Goal: Transaction & Acquisition: Purchase product/service

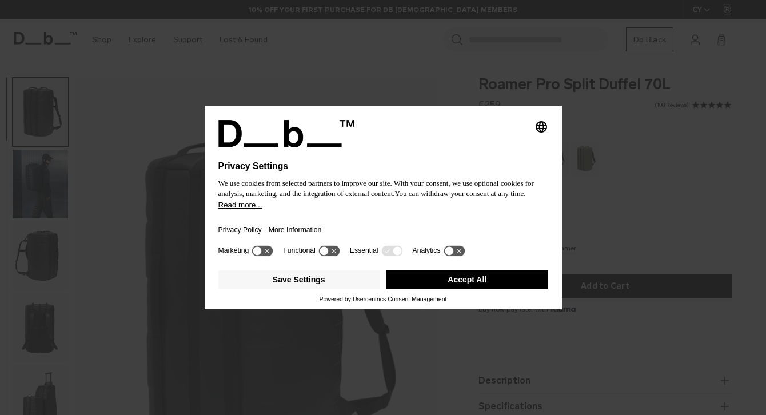
click at [468, 283] on button "Accept All" at bounding box center [468, 280] width 162 height 18
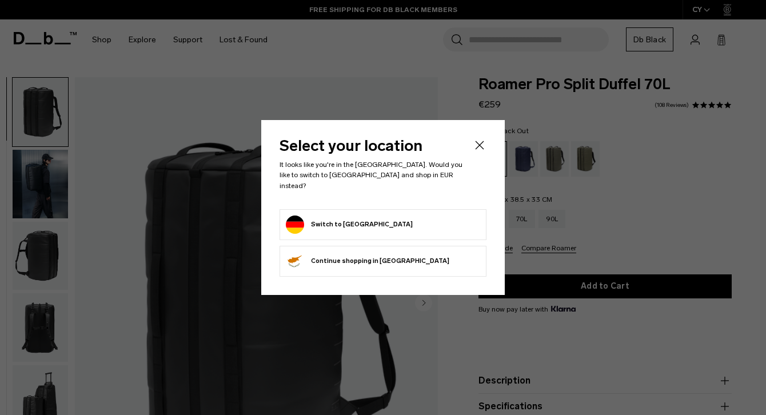
click at [476, 144] on icon "Close" at bounding box center [480, 145] width 14 height 14
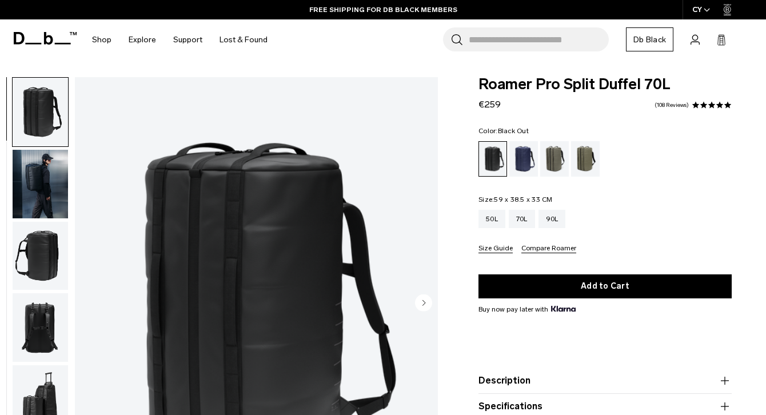
click at [49, 187] on img "button" at bounding box center [40, 184] width 55 height 69
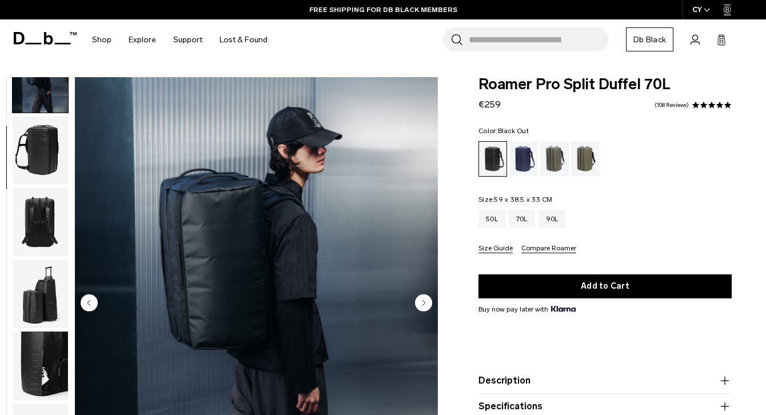
click at [44, 160] on img "button" at bounding box center [40, 150] width 55 height 69
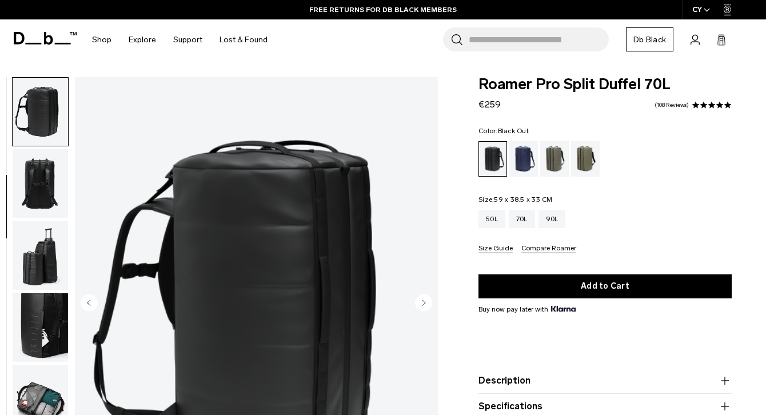
click at [40, 230] on img "button" at bounding box center [40, 255] width 55 height 69
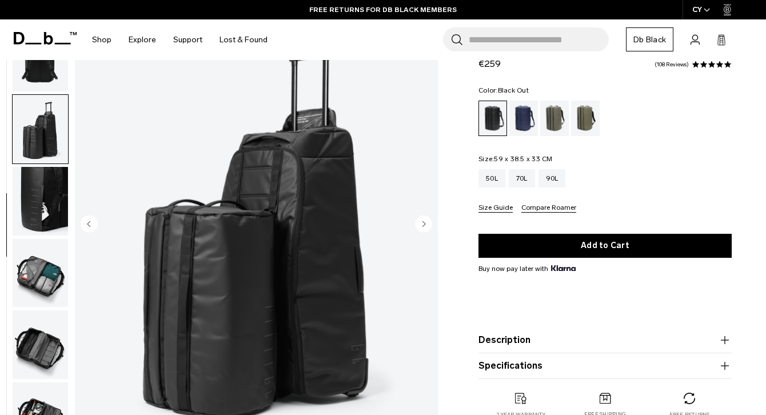
scroll to position [87, 0]
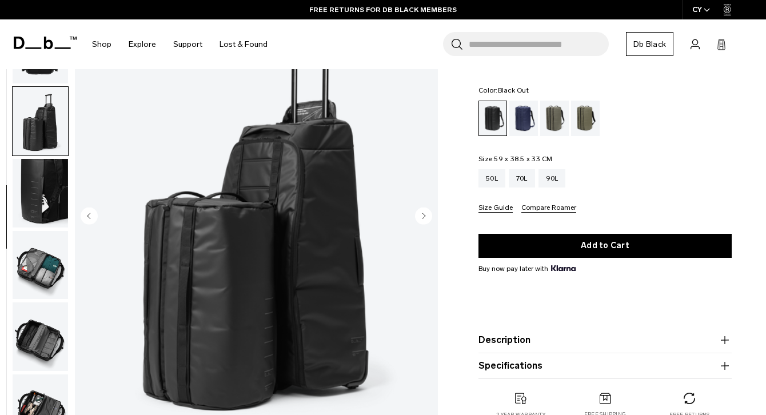
click at [34, 259] on img "button" at bounding box center [40, 265] width 55 height 69
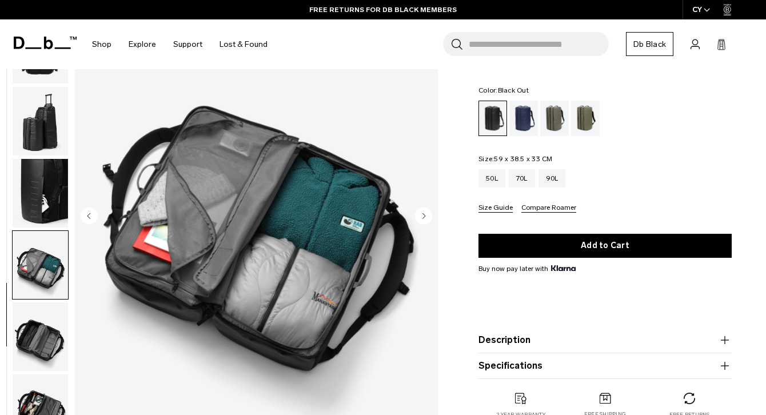
click at [39, 295] on img "button" at bounding box center [40, 265] width 55 height 69
click at [41, 333] on img "button" at bounding box center [40, 337] width 55 height 69
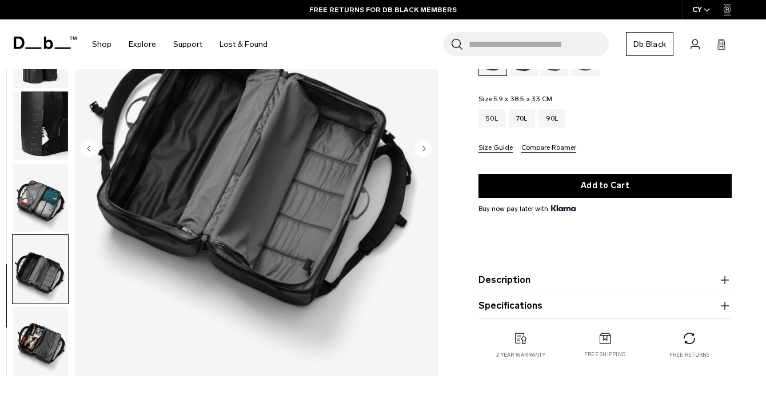
scroll to position [155, 0]
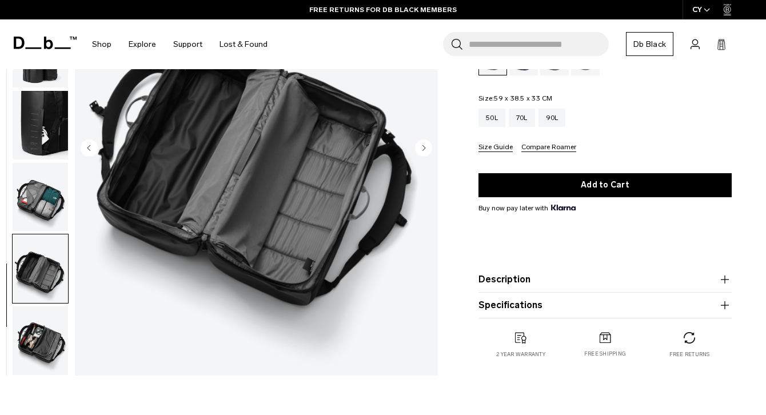
click at [36, 362] on img "button" at bounding box center [40, 341] width 55 height 69
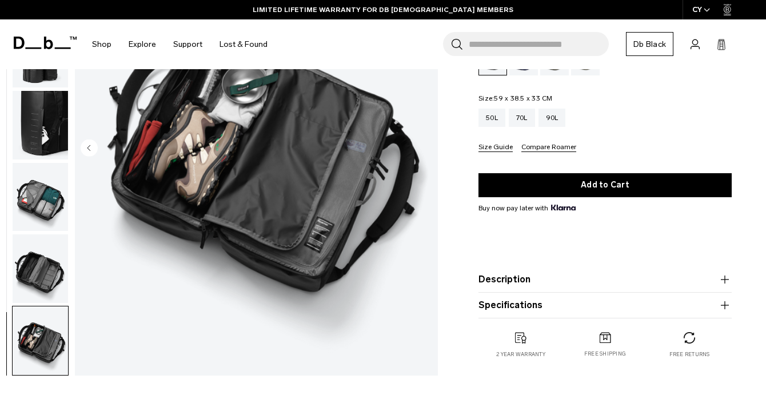
scroll to position [163, 0]
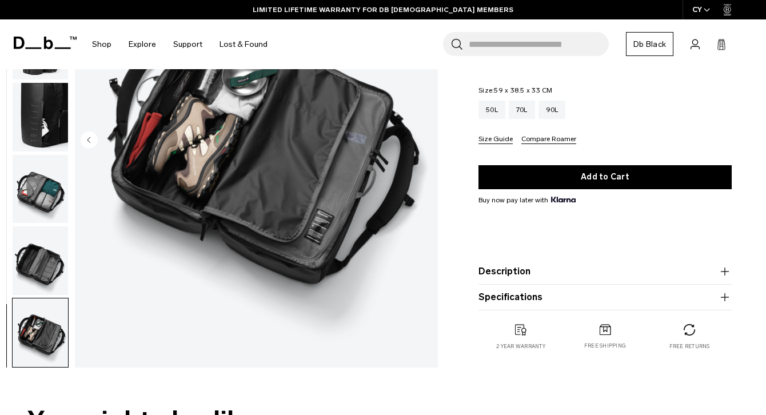
click at [45, 274] on img "button" at bounding box center [40, 260] width 55 height 69
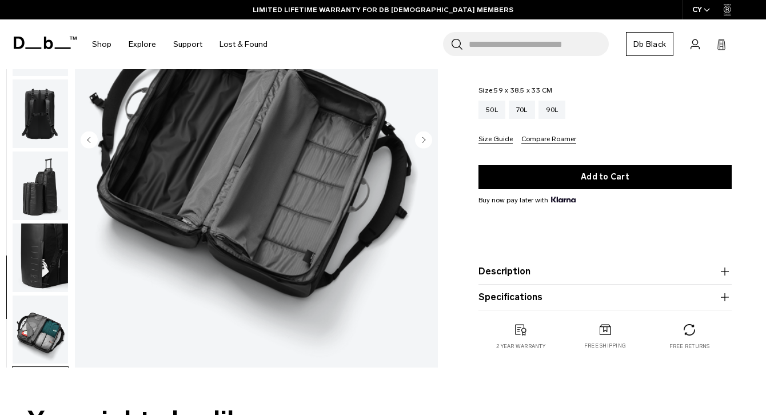
click at [46, 274] on img "button" at bounding box center [40, 258] width 55 height 69
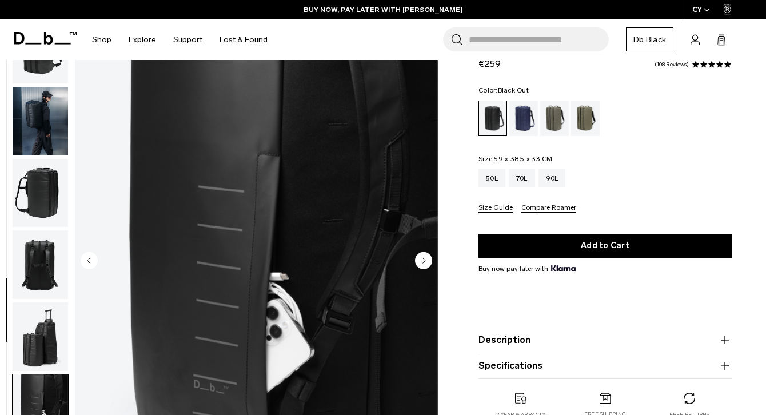
scroll to position [69, 0]
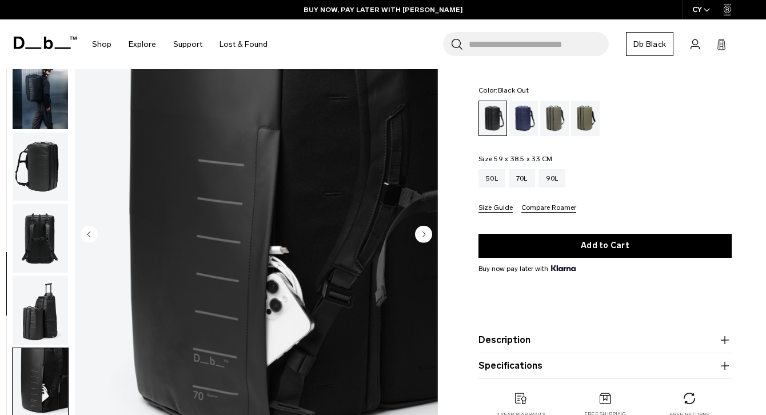
click at [51, 313] on img "button" at bounding box center [40, 310] width 55 height 69
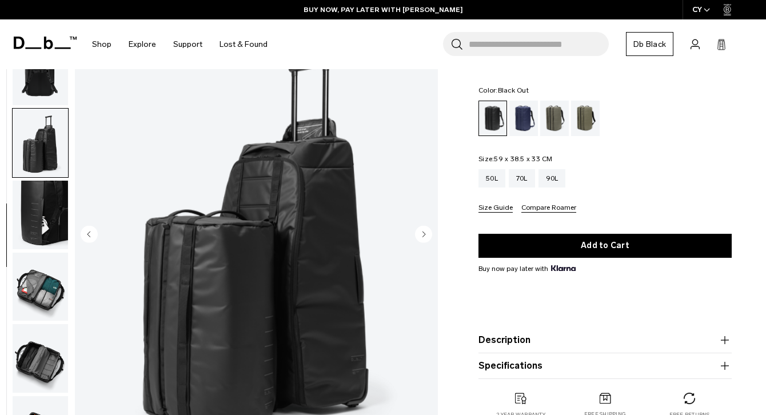
scroll to position [192, 0]
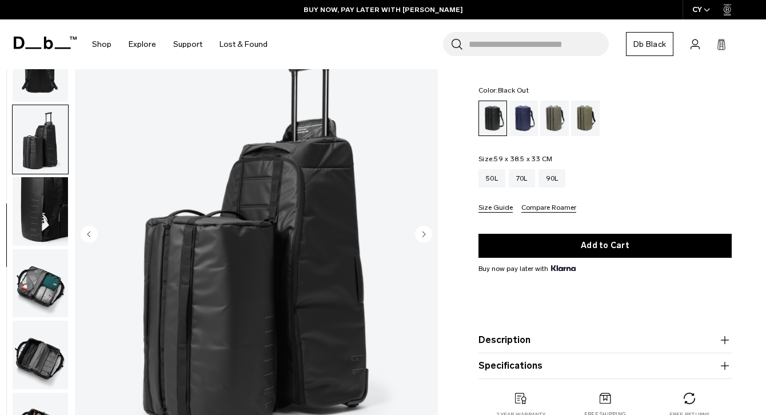
click at [39, 234] on img "button" at bounding box center [40, 211] width 55 height 69
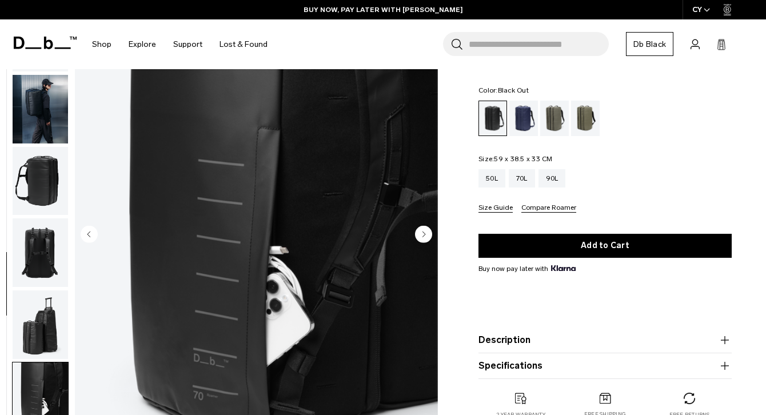
click at [31, 205] on img "button" at bounding box center [40, 181] width 55 height 69
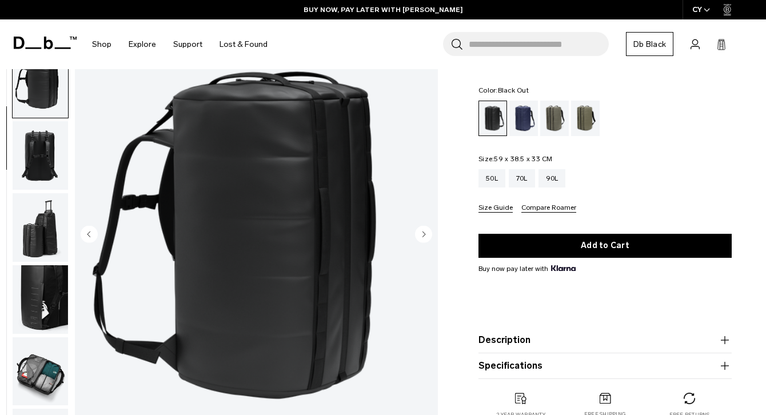
scroll to position [35, 0]
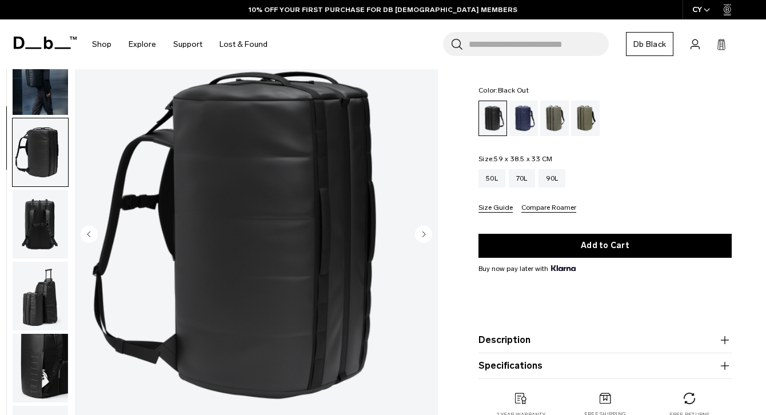
click at [27, 104] on img "button" at bounding box center [40, 80] width 55 height 69
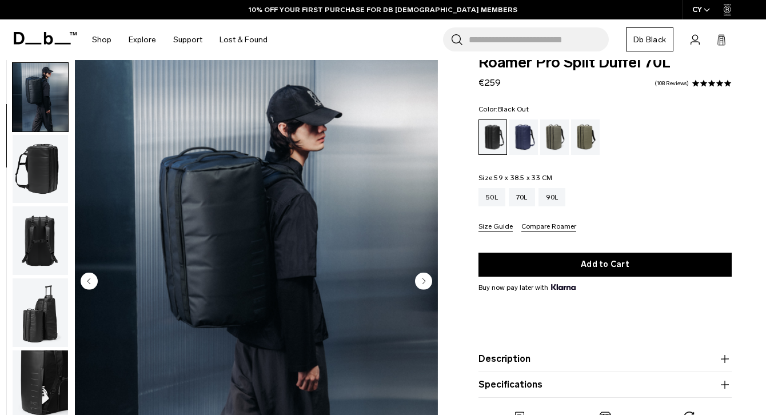
scroll to position [0, 0]
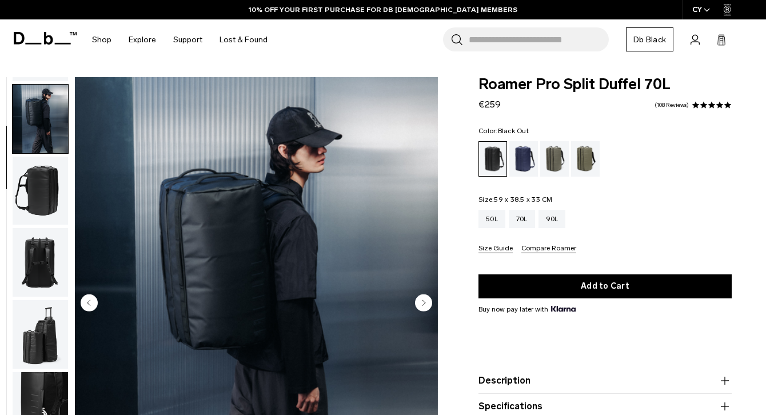
click at [424, 302] on icon "Next slide" at bounding box center [424, 302] width 3 height 5
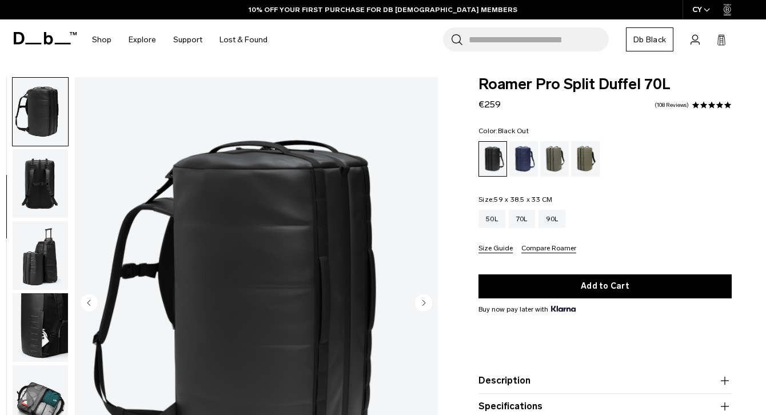
click at [424, 302] on icon "Next slide" at bounding box center [424, 302] width 3 height 5
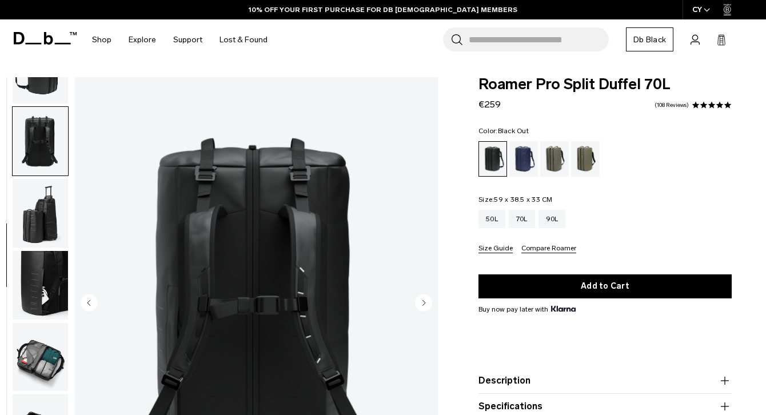
scroll to position [192, 0]
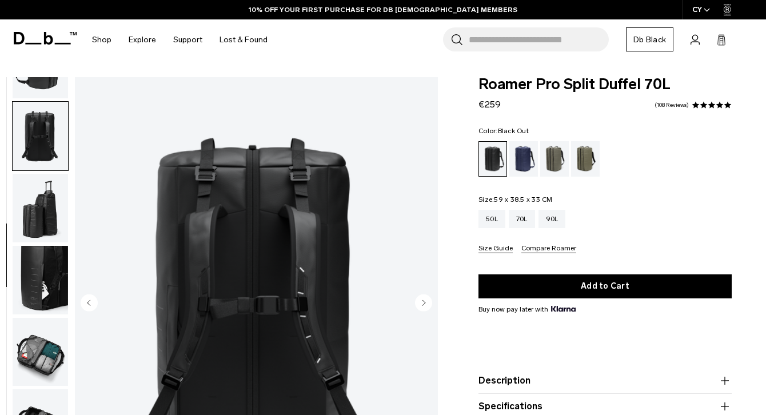
click at [426, 302] on circle "Next slide" at bounding box center [423, 302] width 17 height 17
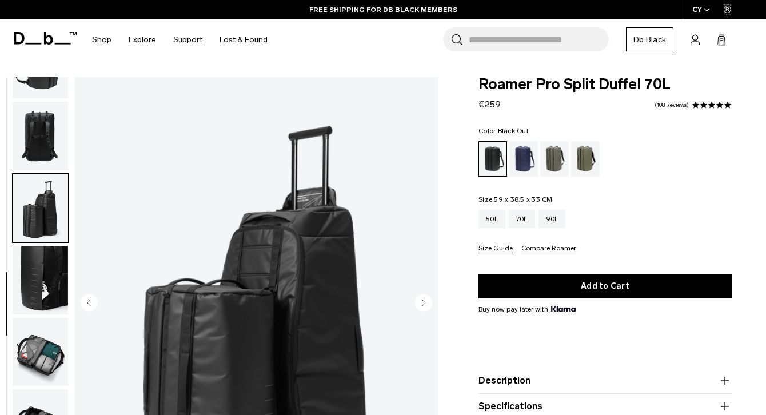
click at [426, 302] on circle "Next slide" at bounding box center [423, 302] width 17 height 17
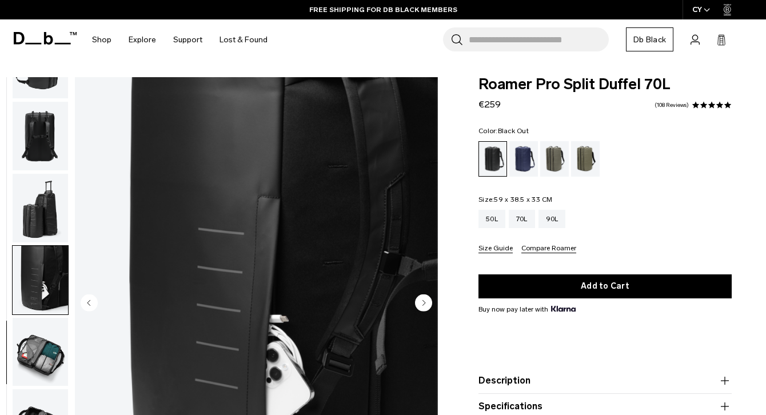
click at [426, 302] on circle "Next slide" at bounding box center [423, 302] width 17 height 17
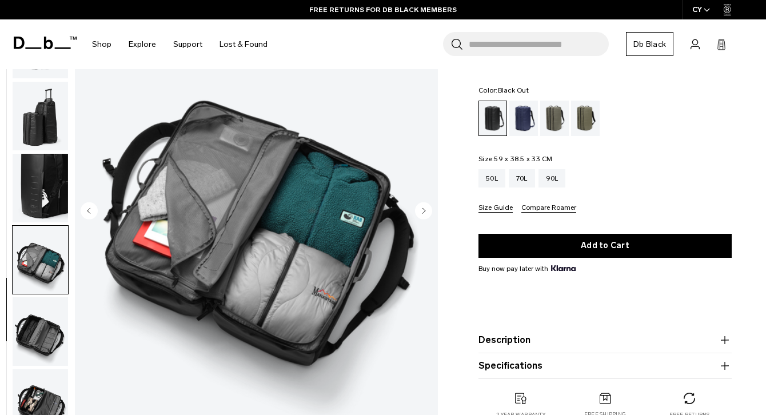
scroll to position [0, 0]
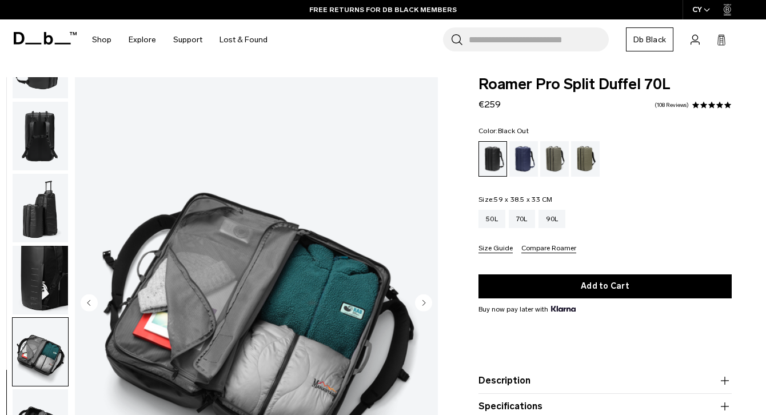
click at [428, 306] on circle "Next slide" at bounding box center [423, 302] width 17 height 17
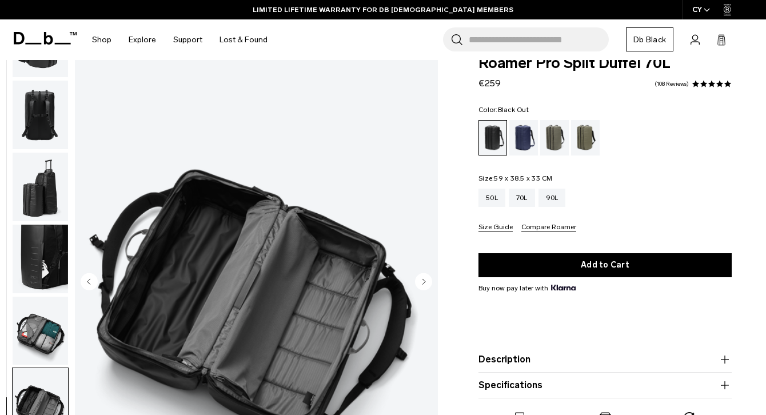
scroll to position [29, 0]
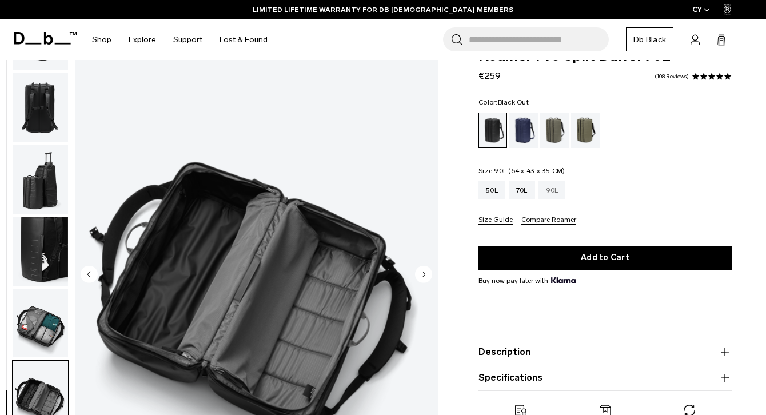
click at [550, 196] on div "90L" at bounding box center [552, 190] width 27 height 18
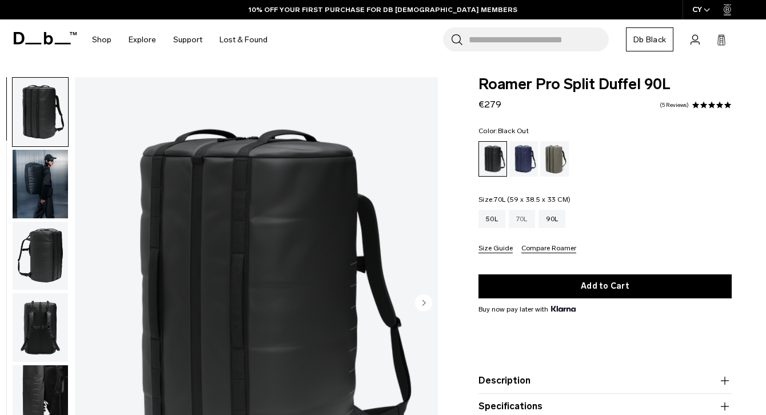
click at [528, 218] on div "70L" at bounding box center [522, 219] width 26 height 18
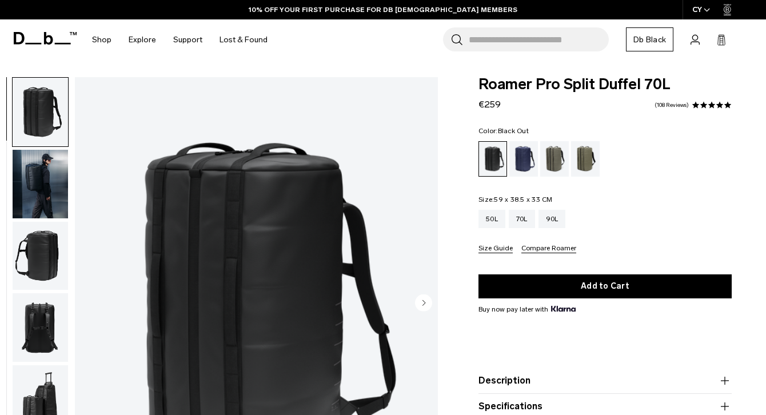
click at [559, 161] on div "Forest Green" at bounding box center [554, 158] width 29 height 35
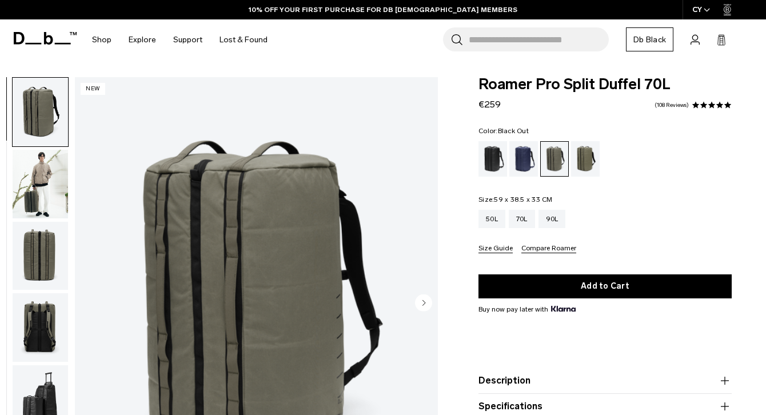
click at [491, 168] on div "Black Out" at bounding box center [493, 158] width 29 height 35
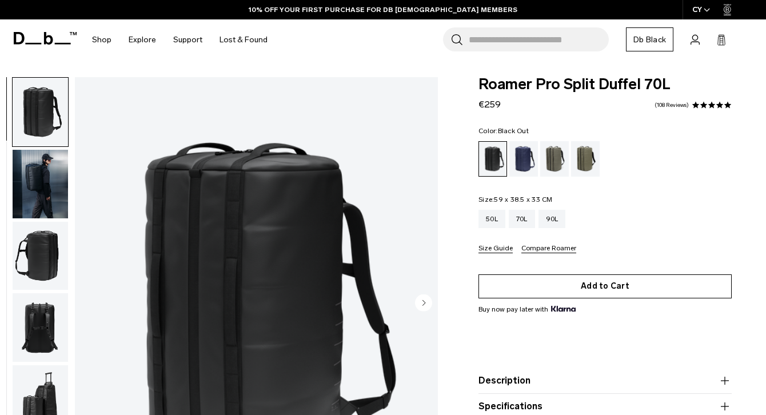
click at [599, 283] on button "Add to Cart" at bounding box center [605, 287] width 253 height 24
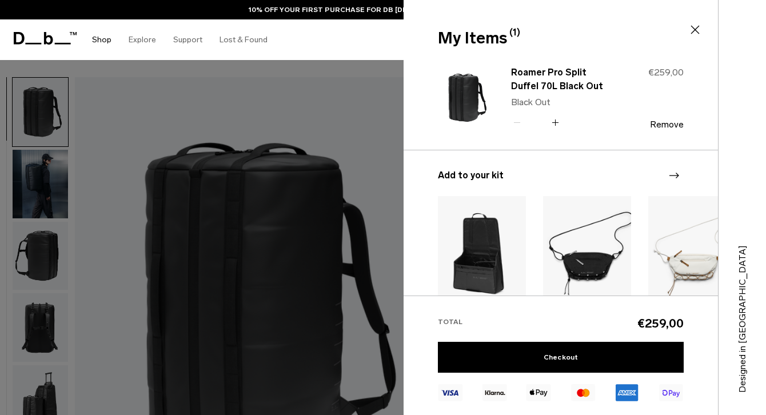
click at [96, 47] on link "Shop" at bounding box center [101, 39] width 19 height 41
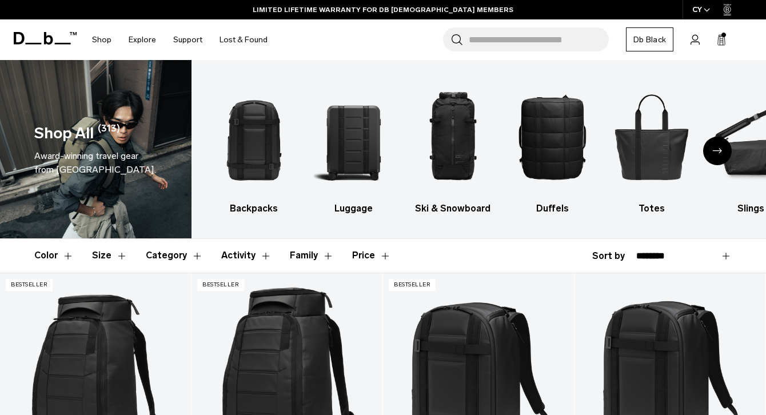
click at [185, 256] on button "Category" at bounding box center [174, 255] width 57 height 33
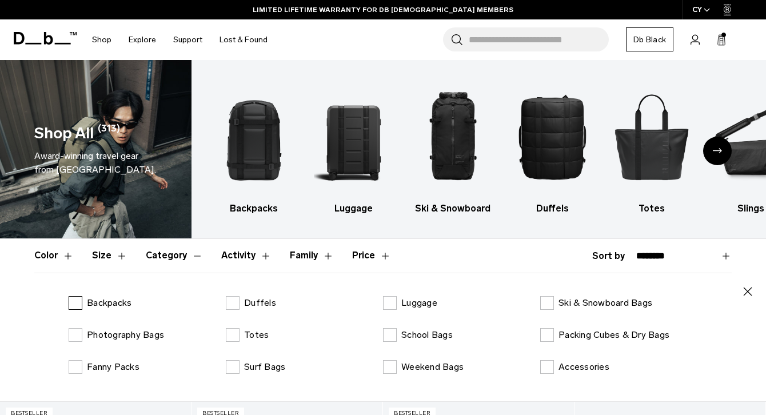
click at [87, 299] on p "Backpacks" at bounding box center [109, 303] width 45 height 14
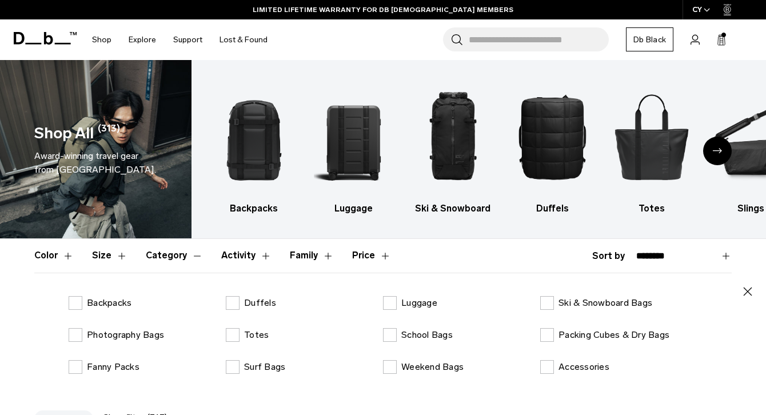
click at [243, 293] on div "Close Backpacks Duffels Luggage Ski & Snowboard Bags Photography Bags Totes Sch…" at bounding box center [383, 337] width 698 height 129
click at [247, 298] on p "Duffels" at bounding box center [260, 303] width 32 height 14
click at [256, 367] on p "Surf Bags" at bounding box center [264, 367] width 41 height 14
click at [465, 254] on header "Color Size Category Activity Family Price" at bounding box center [383, 255] width 698 height 33
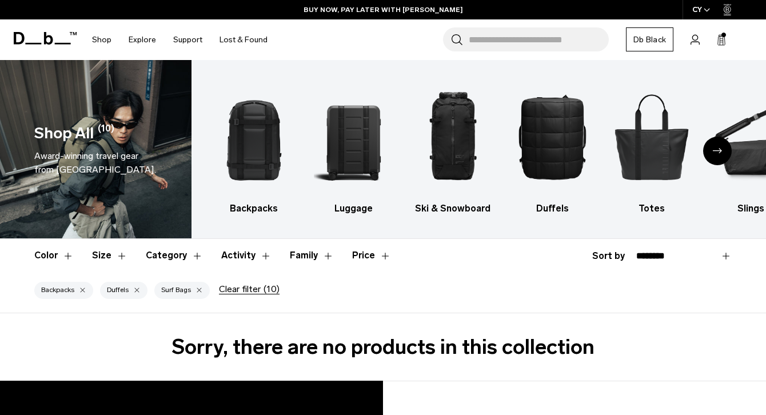
click at [463, 247] on header "Color Size Category Activity Family Price" at bounding box center [383, 255] width 698 height 33
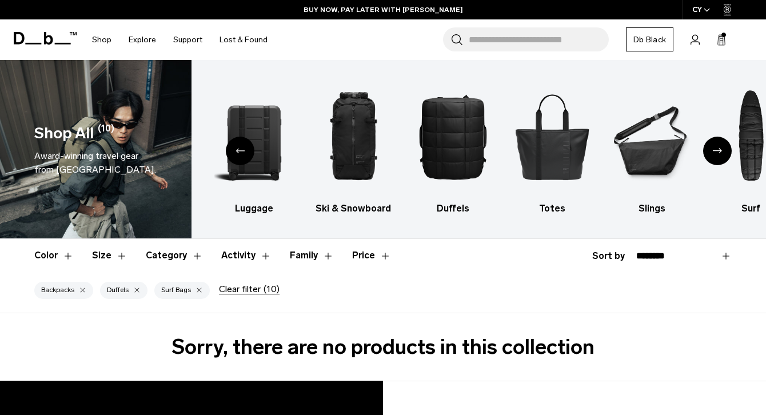
click at [203, 292] on button "Surf Bags" at bounding box center [181, 290] width 55 height 17
click at [202, 292] on div "button" at bounding box center [199, 291] width 7 height 8
click at [200, 292] on button "Clear filter (10)" at bounding box center [187, 289] width 61 height 10
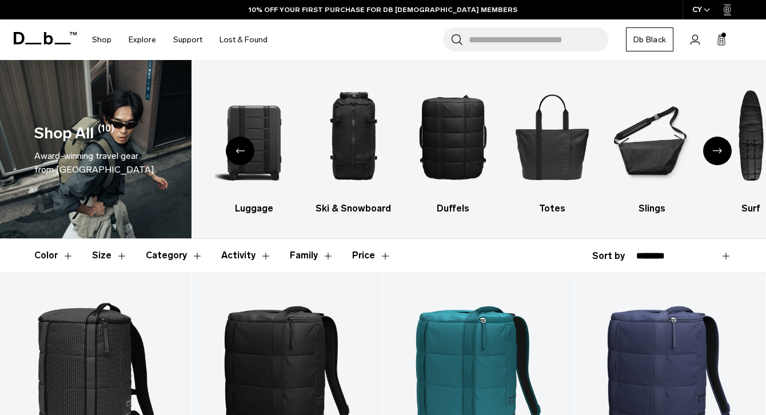
click at [352, 226] on div "Backpacks Luggage Ski & Snowboard Duffels Totes Slings Surf Skate Accessories P…" at bounding box center [479, 149] width 575 height 178
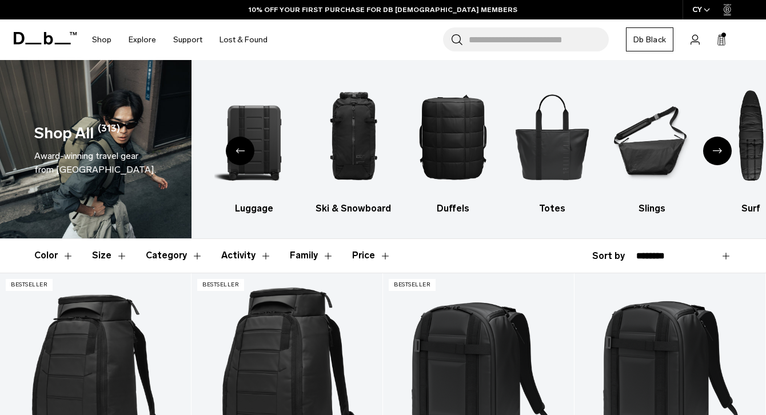
click at [176, 257] on button "Category" at bounding box center [174, 255] width 57 height 33
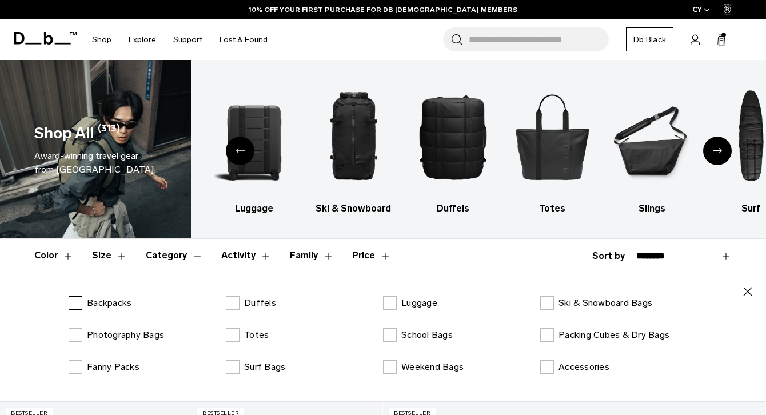
click at [109, 301] on p "Backpacks" at bounding box center [109, 303] width 45 height 14
click at [233, 331] on label "Totes" at bounding box center [247, 335] width 43 height 14
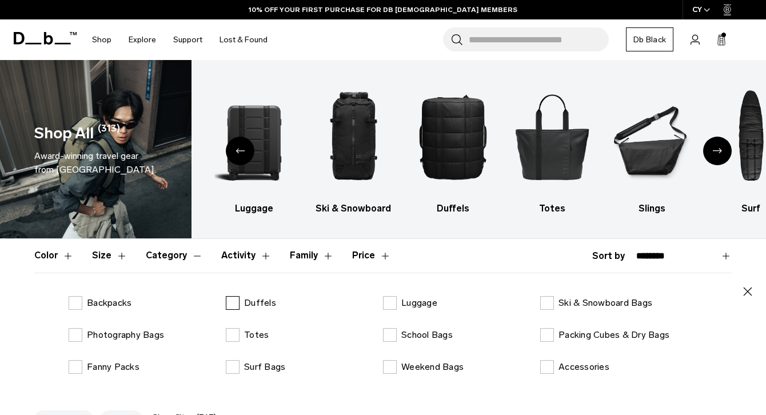
click at [233, 309] on label "Duffels" at bounding box center [251, 303] width 50 height 14
click at [237, 323] on div "Backpacks Duffels Luggage Ski & Snowboard Bags Photography Bags Totes School Ba…" at bounding box center [383, 344] width 698 height 96
click at [236, 332] on label "Totes" at bounding box center [247, 335] width 43 height 14
click at [296, 230] on div "Backpacks Luggage Ski & Snowboard Duffels Totes Slings Surf Skate Accessories P…" at bounding box center [479, 149] width 575 height 178
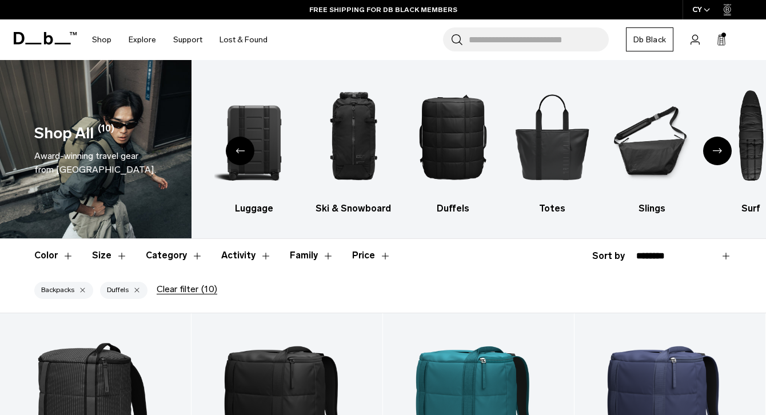
click at [164, 258] on button "Category" at bounding box center [174, 255] width 57 height 33
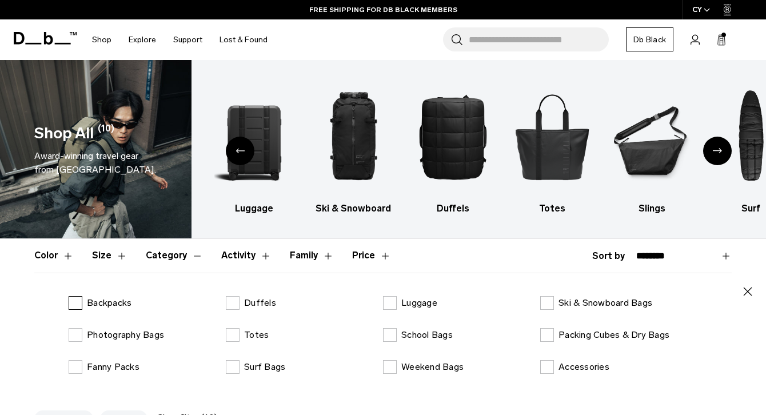
click at [85, 306] on label "Backpacks" at bounding box center [100, 303] width 63 height 14
click at [272, 230] on div "Backpacks Luggage Ski & Snowboard Duffels Totes Slings Surf Skate Accessories P…" at bounding box center [479, 149] width 575 height 178
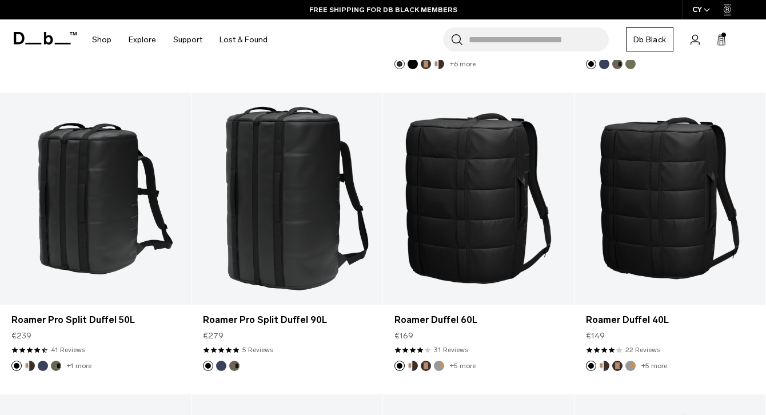
scroll to position [526, 0]
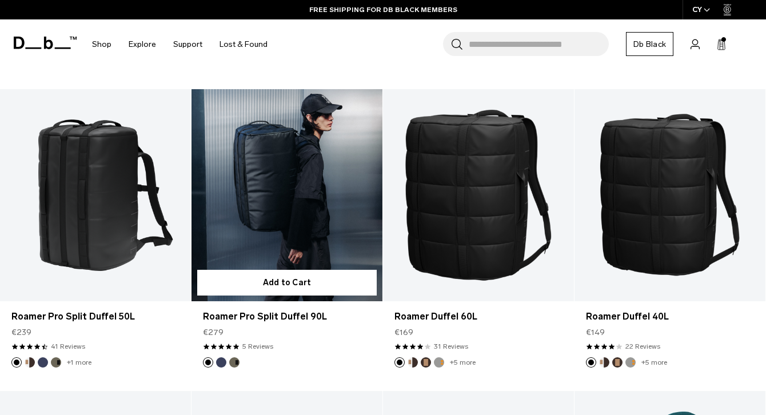
click at [249, 186] on link "Roamer Pro Split Duffel 90L" at bounding box center [287, 195] width 191 height 212
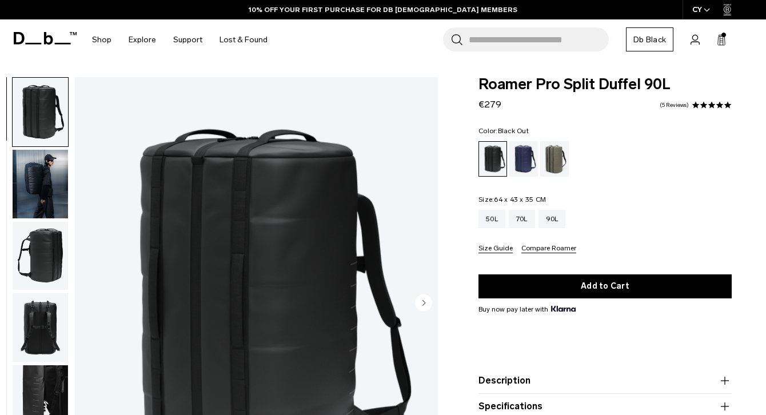
click at [38, 164] on img "button" at bounding box center [40, 184] width 55 height 69
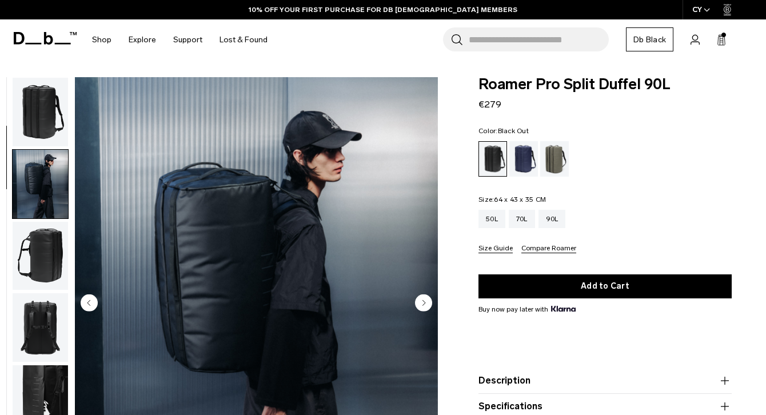
scroll to position [72, 0]
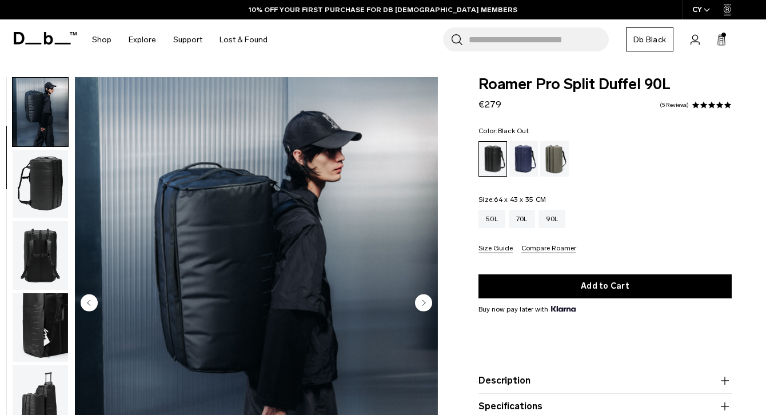
click at [43, 237] on img "button" at bounding box center [40, 255] width 55 height 69
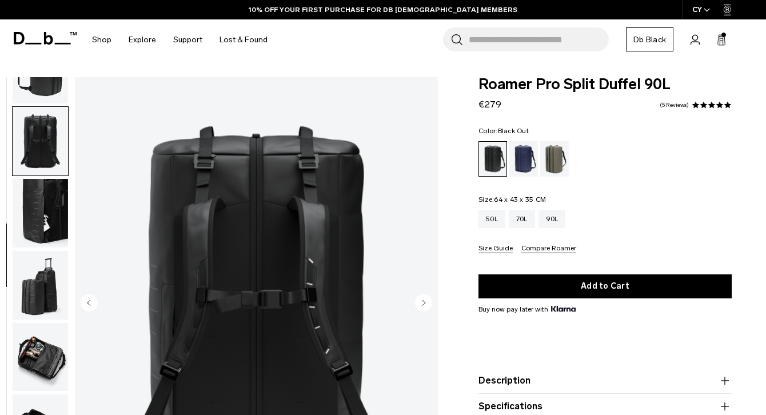
scroll to position [192, 0]
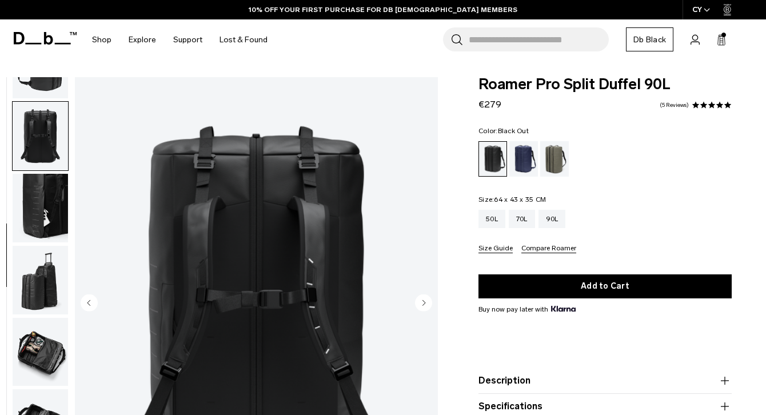
click at [41, 285] on img "button" at bounding box center [40, 280] width 55 height 69
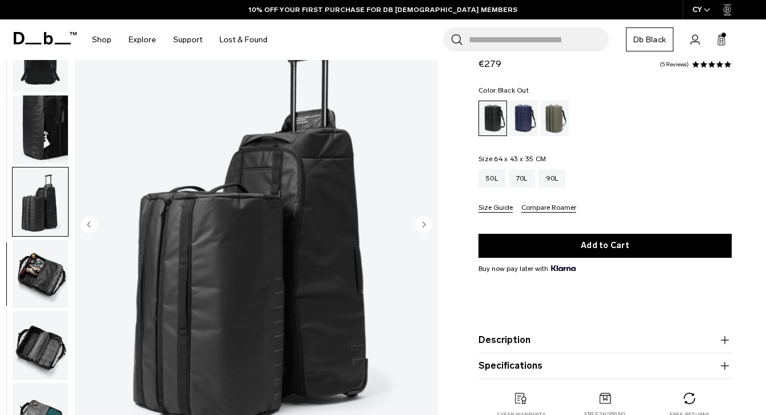
scroll to position [107, 0]
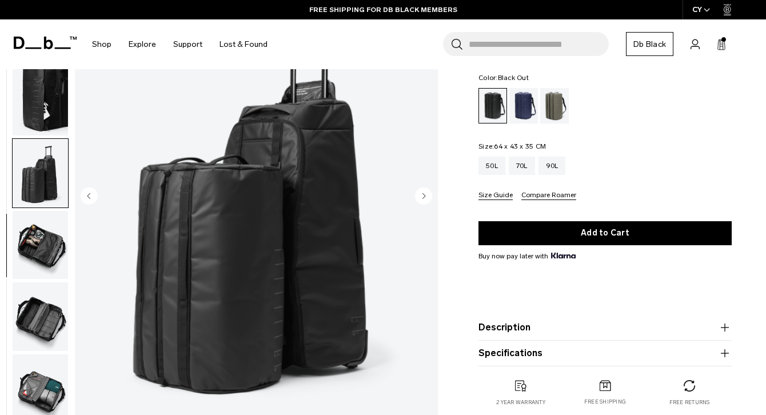
click at [65, 259] on img "button" at bounding box center [40, 245] width 55 height 69
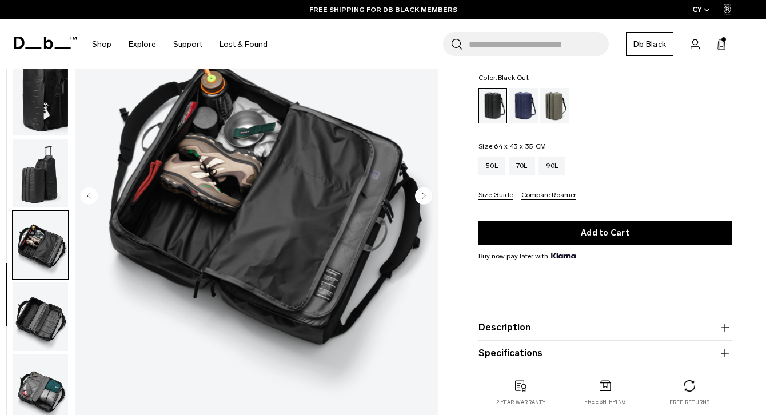
click at [53, 288] on img "button" at bounding box center [40, 317] width 55 height 69
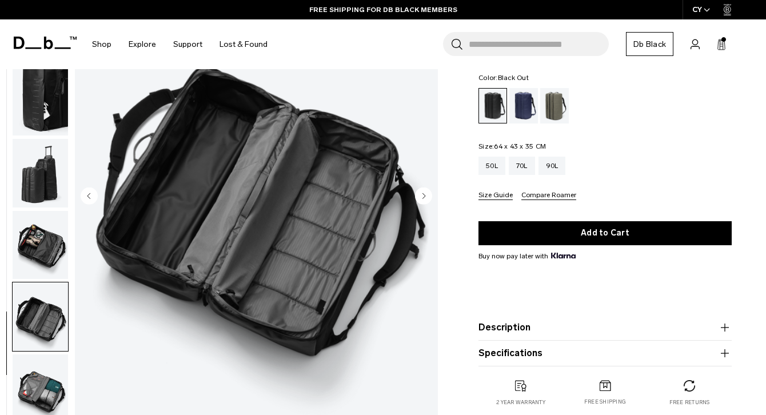
click at [46, 304] on img "button" at bounding box center [40, 317] width 55 height 69
click at [31, 316] on img "button" at bounding box center [40, 317] width 55 height 69
click at [35, 366] on img "button" at bounding box center [40, 389] width 55 height 69
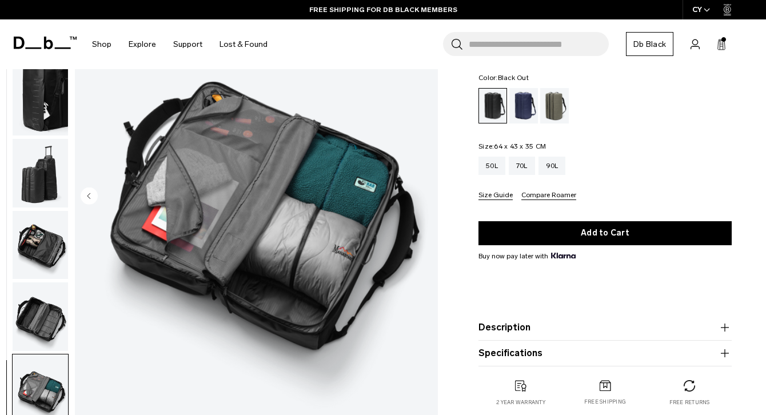
click at [45, 252] on img "button" at bounding box center [40, 245] width 55 height 69
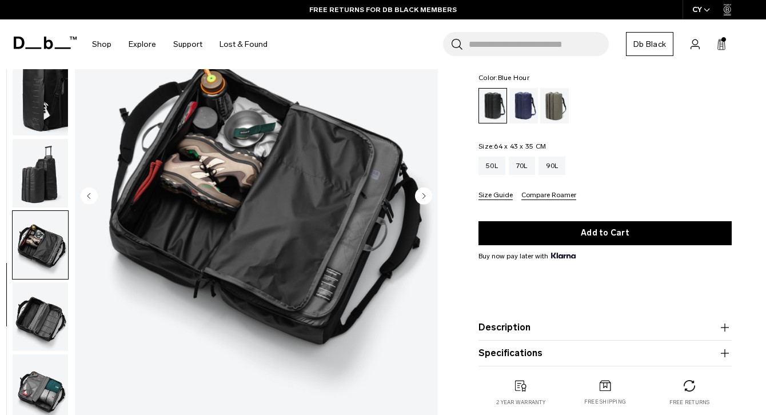
click at [523, 104] on div "Blue Hour" at bounding box center [524, 105] width 29 height 35
